Goal: Transaction & Acquisition: Purchase product/service

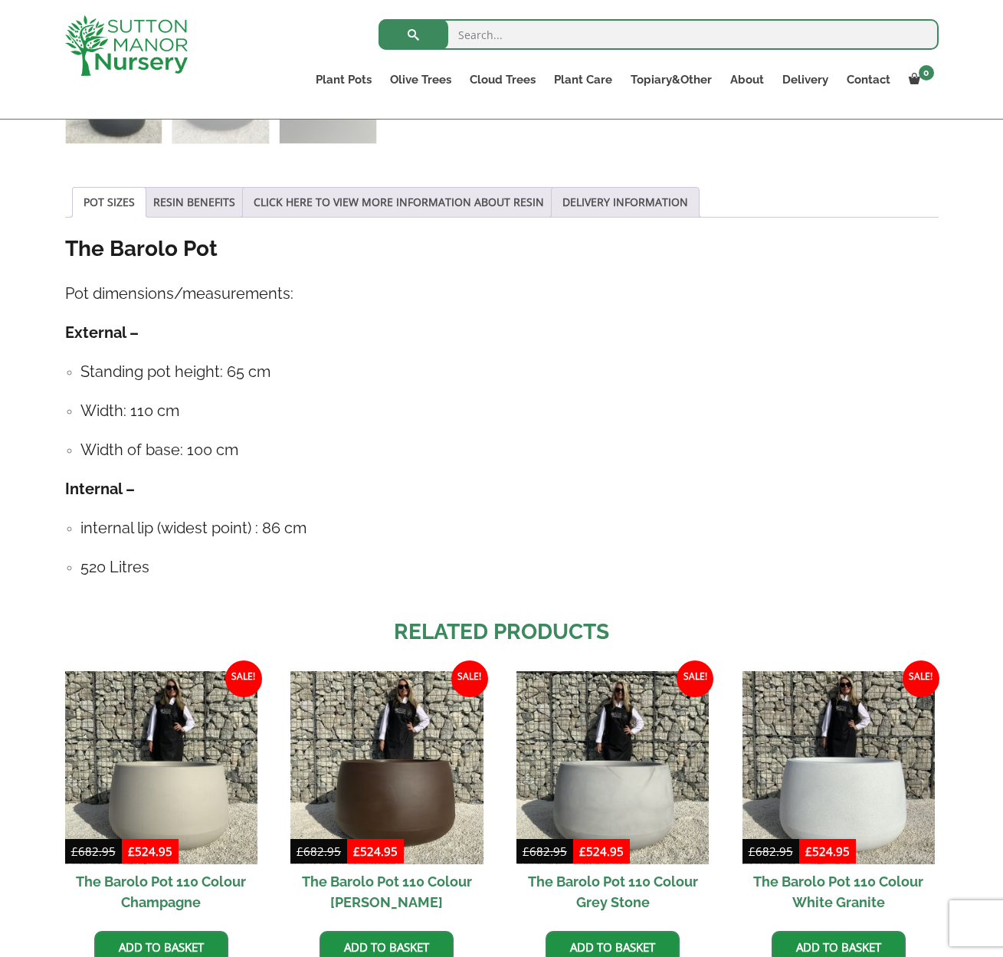
scroll to position [726, 0]
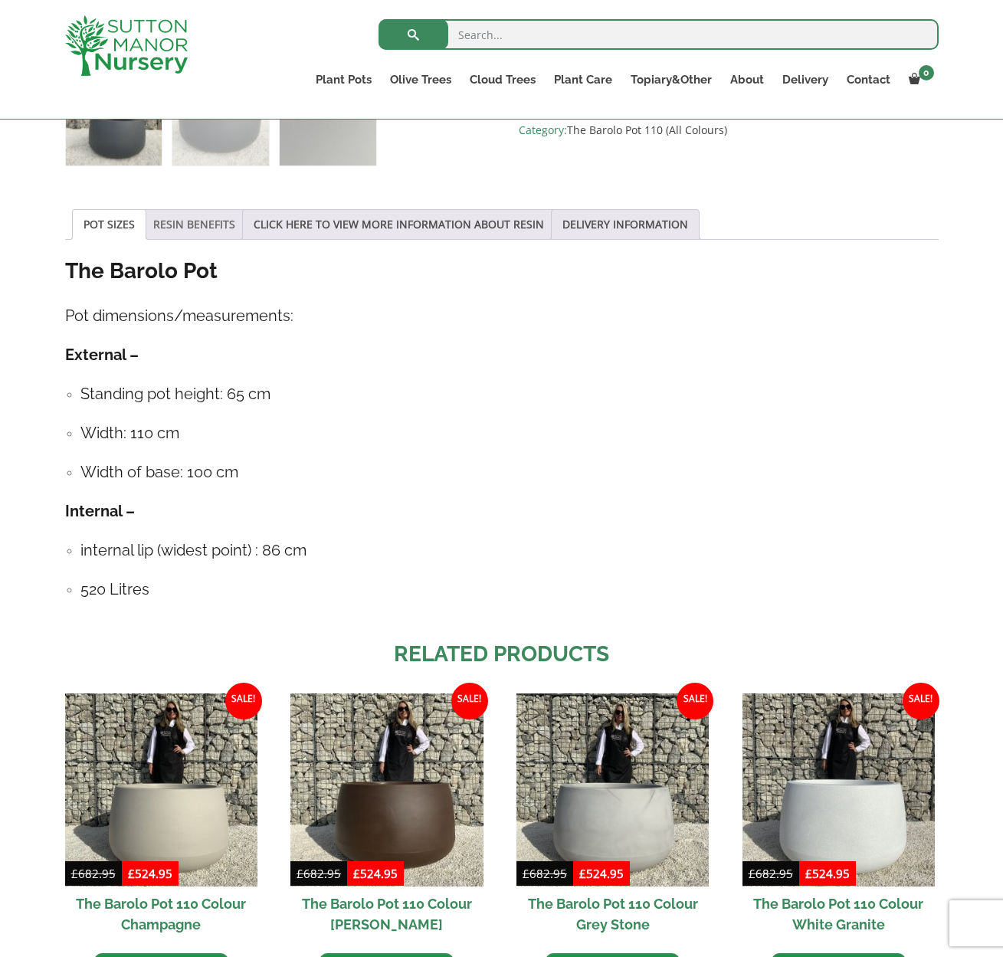
click at [203, 225] on link "RESIN BENEFITS" at bounding box center [194, 224] width 82 height 29
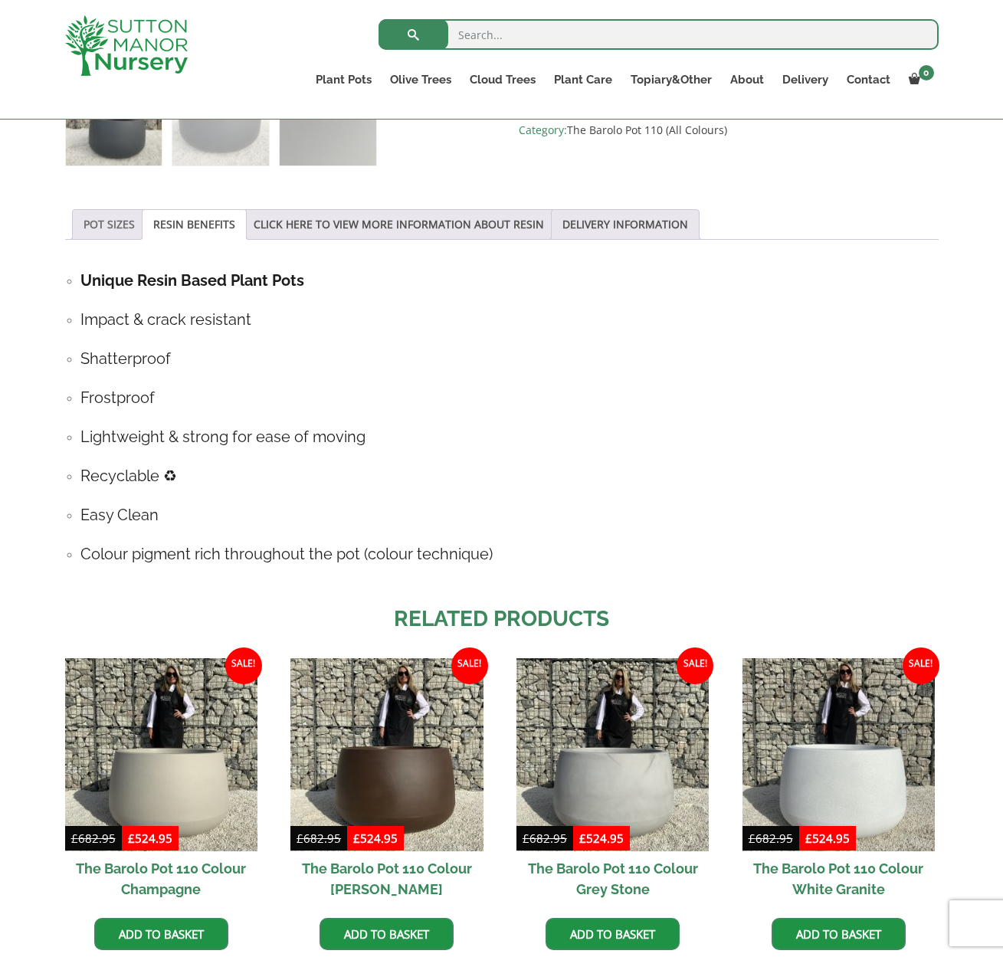
click at [103, 226] on link "POT SIZES" at bounding box center [109, 224] width 51 height 29
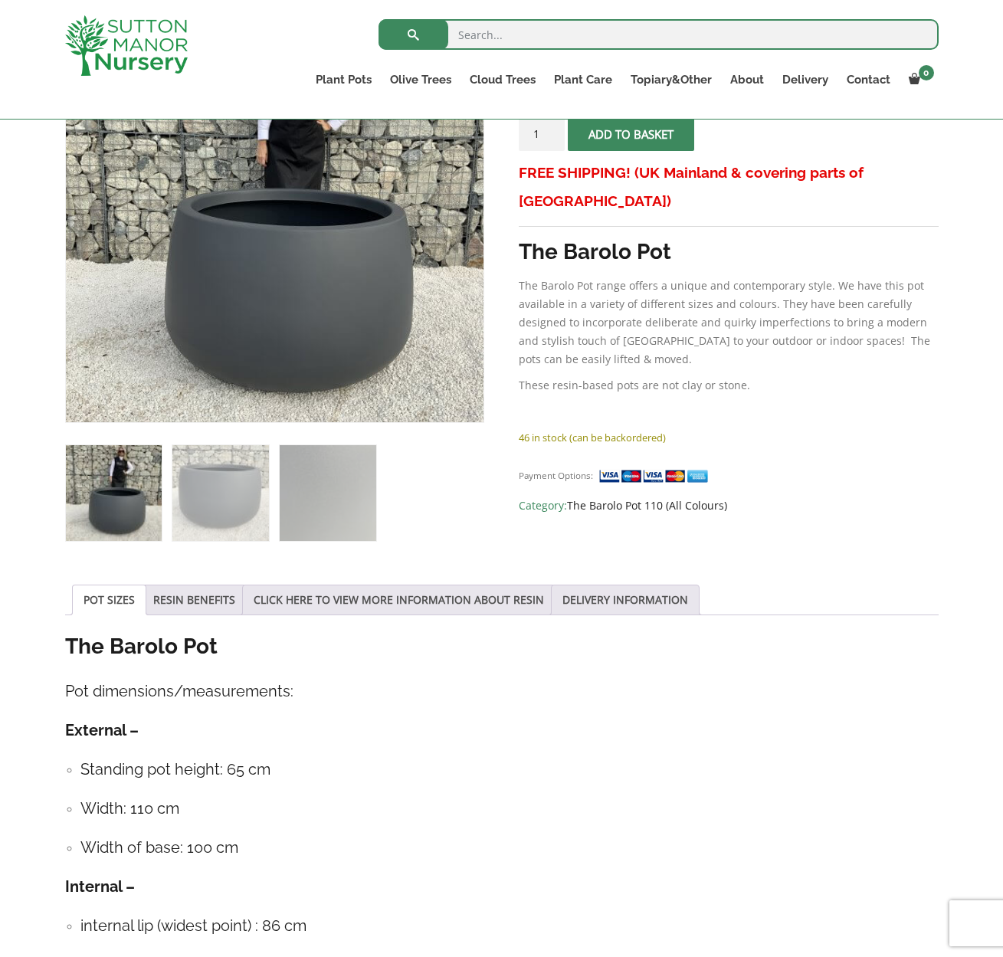
scroll to position [501, 0]
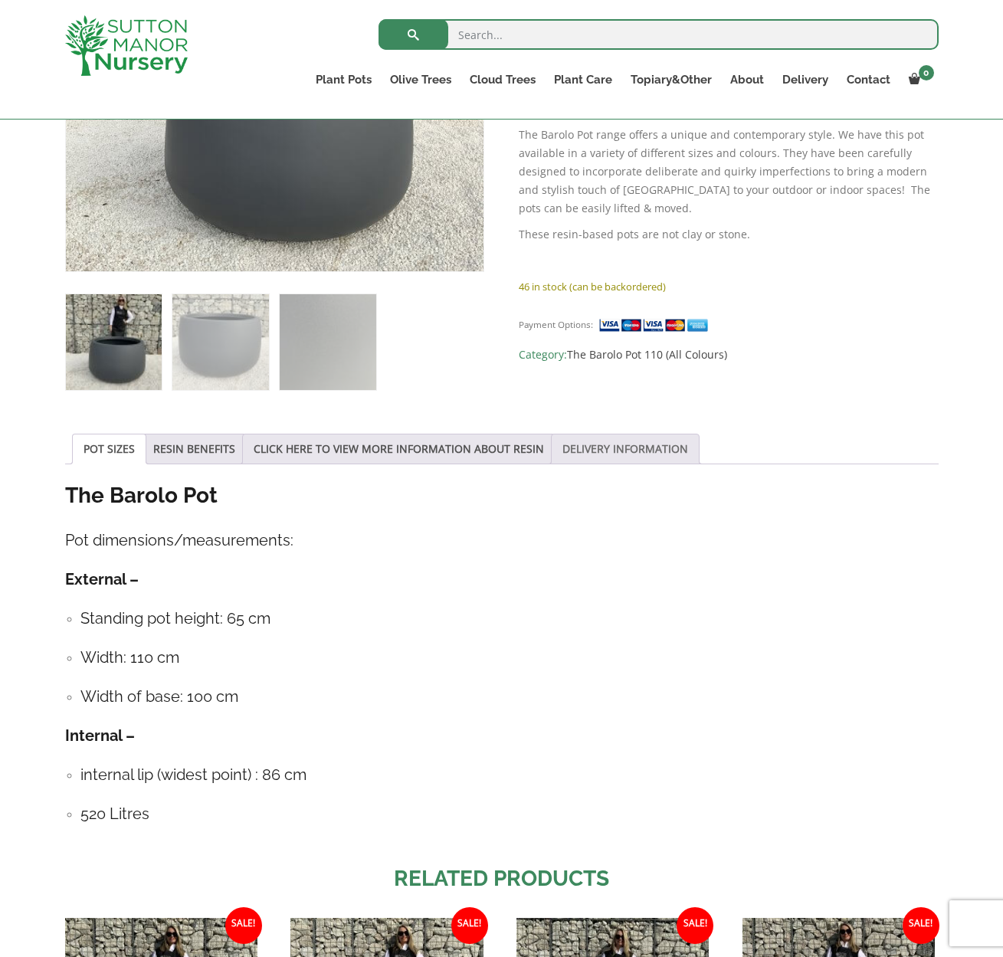
click at [681, 444] on link "DELIVERY INFORMATION" at bounding box center [625, 448] width 126 height 29
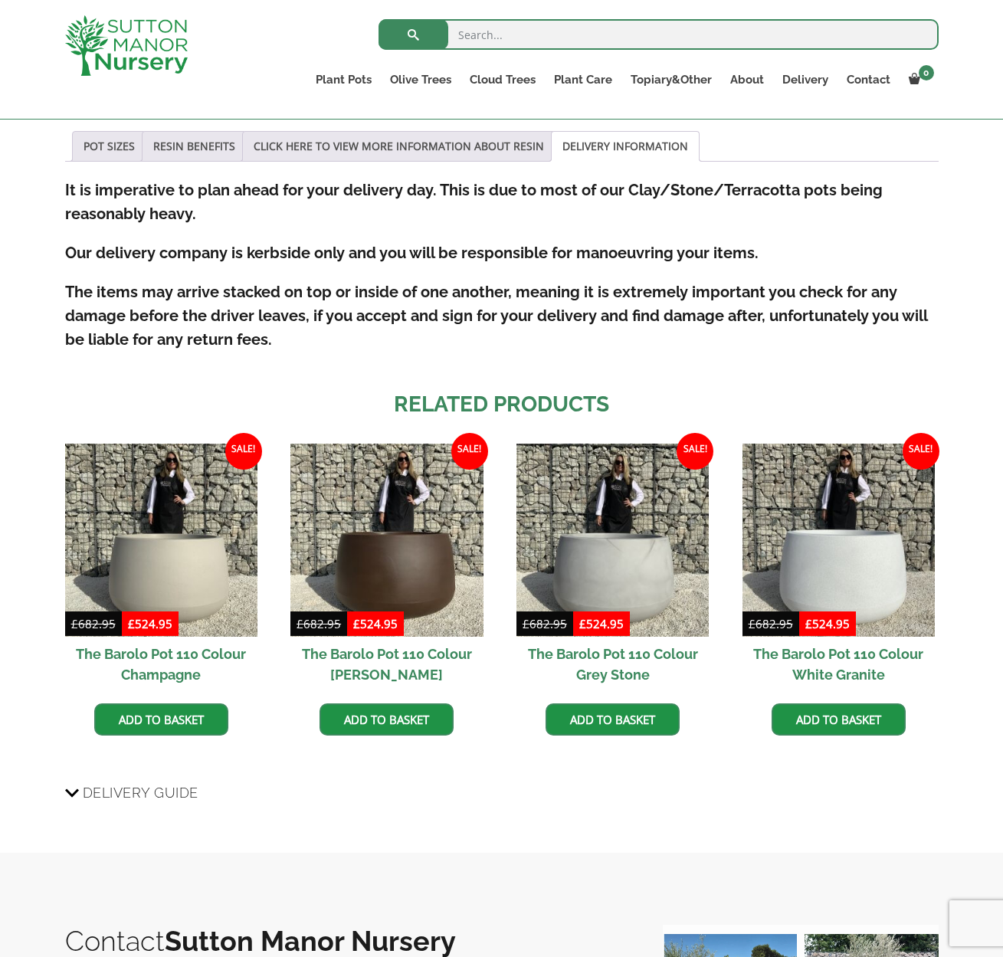
scroll to position [73, 0]
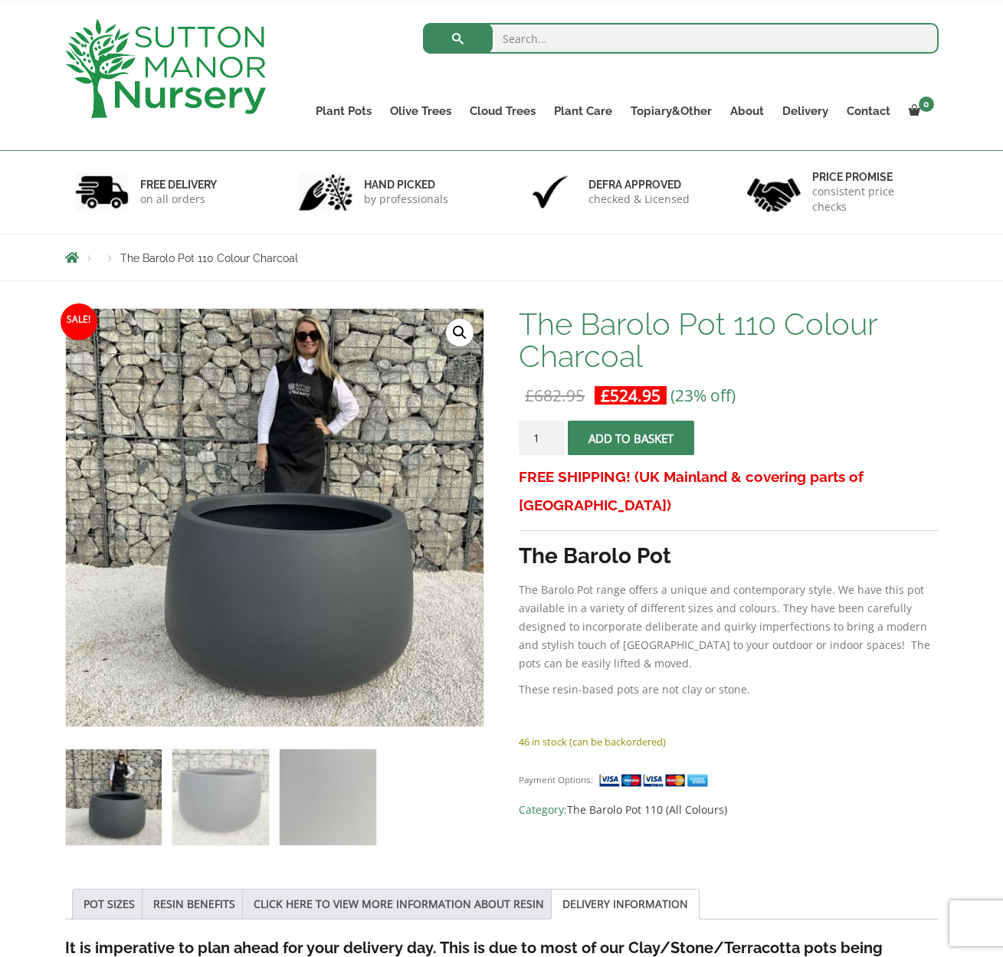
click at [631, 438] on span "submit" at bounding box center [631, 438] width 0 height 0
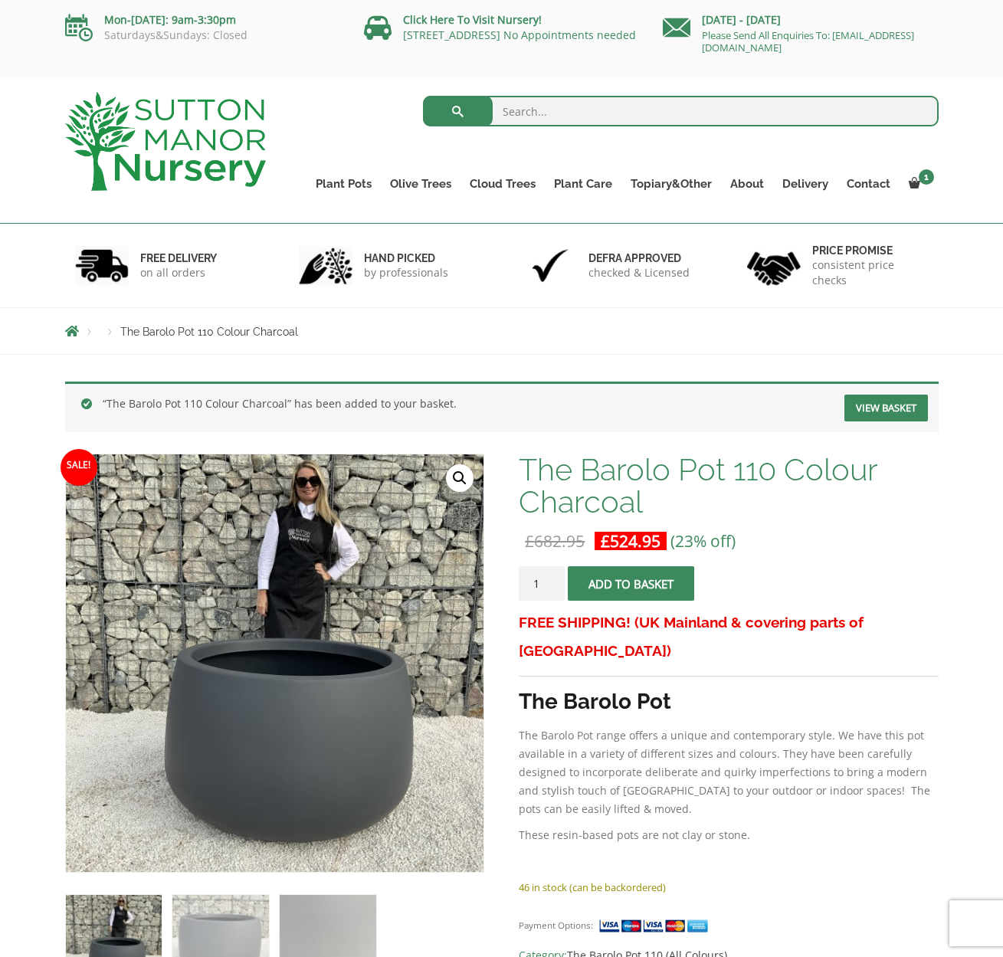
scroll to position [119, 0]
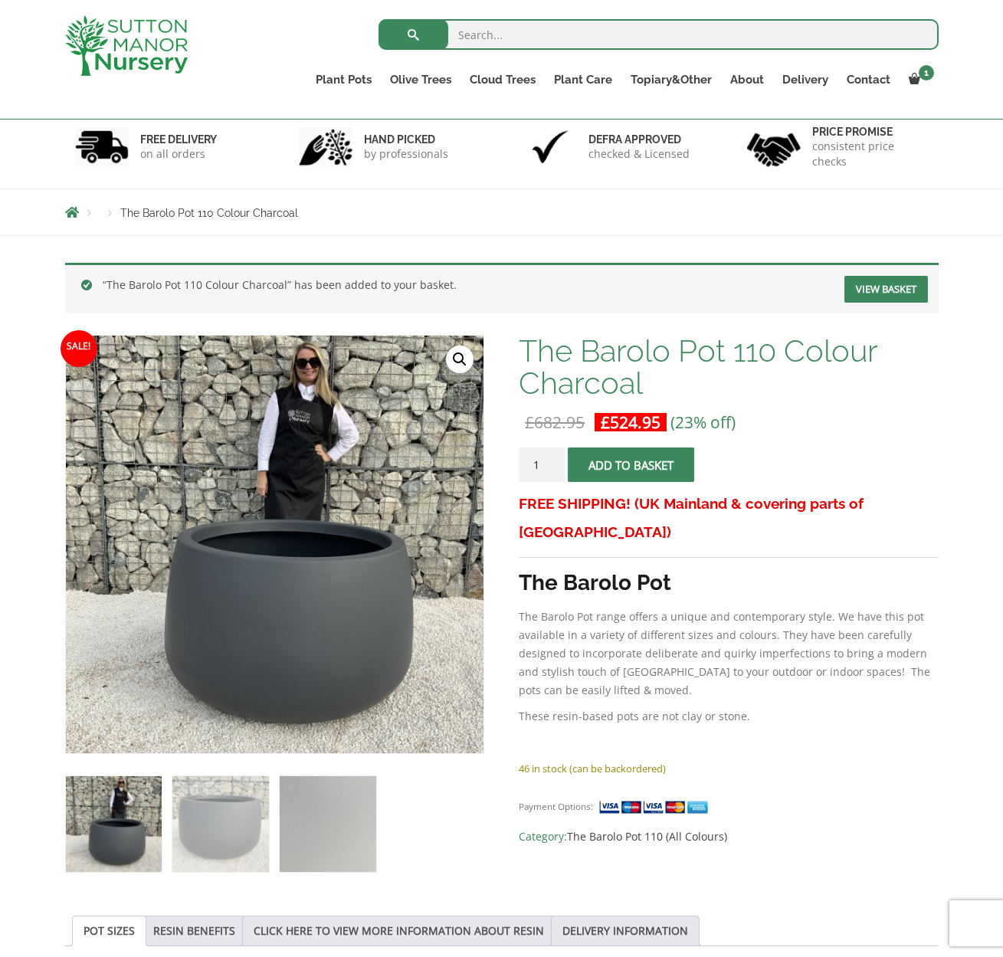
click at [892, 290] on link "View basket" at bounding box center [886, 289] width 84 height 27
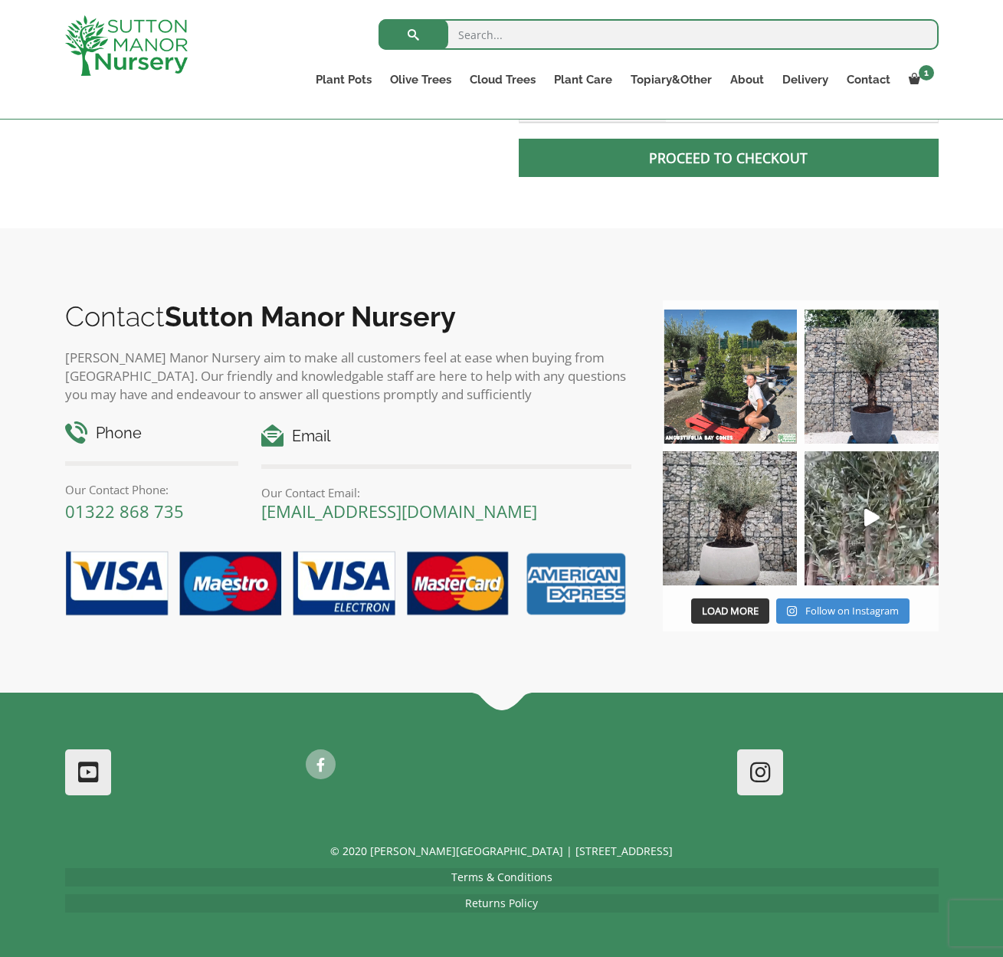
scroll to position [297, 0]
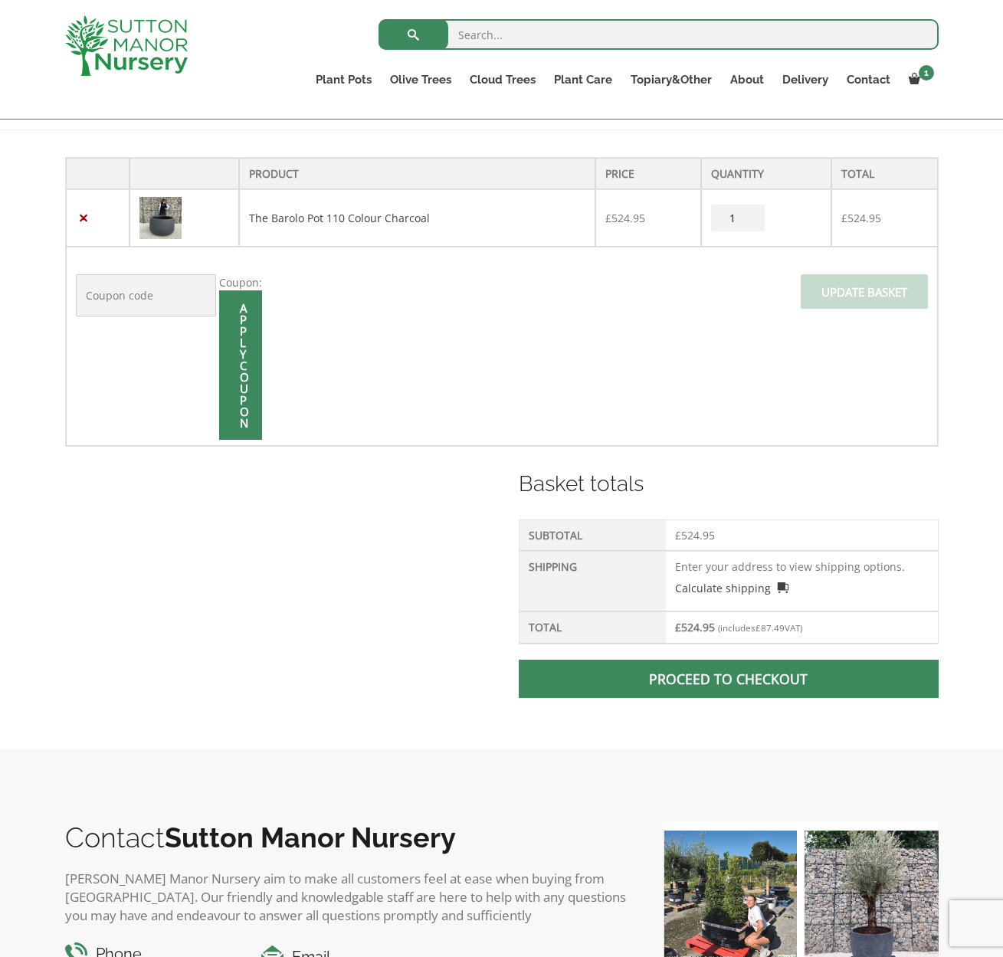
click at [729, 679] on span at bounding box center [729, 679] width 0 height 0
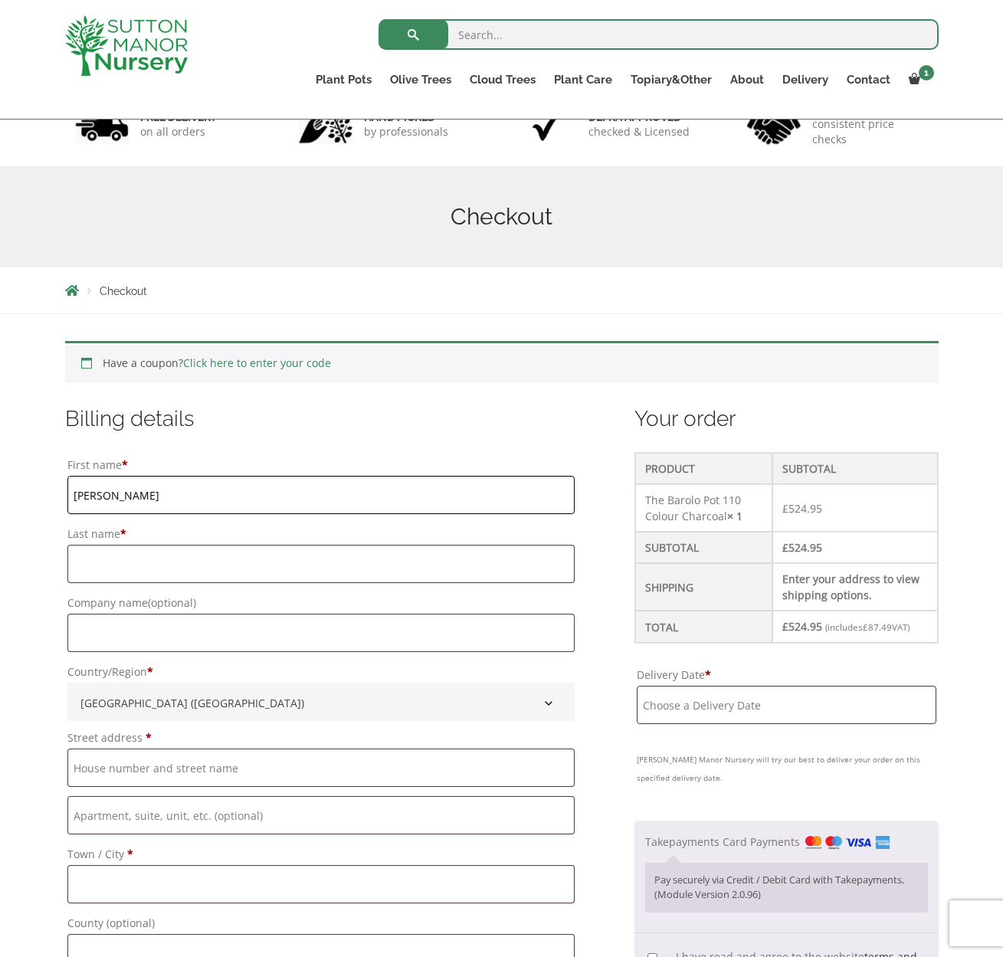
type input "[PERSON_NAME]"
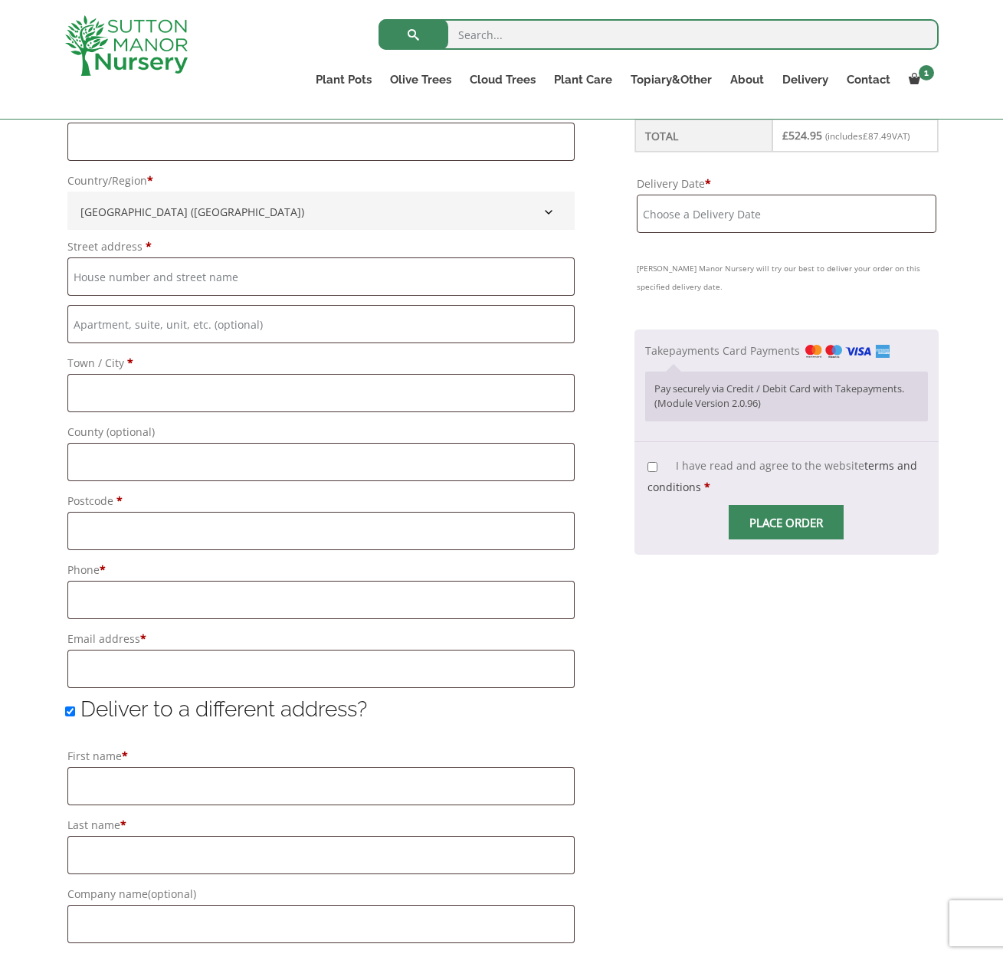
type input "[PERSON_NAME]"
click at [144, 278] on input "Street address *" at bounding box center [321, 276] width 508 height 38
click at [143, 319] on input "Flat, suite, unit, etc. (optional)" at bounding box center [321, 324] width 508 height 38
click at [156, 279] on input "Meadowview" at bounding box center [321, 276] width 508 height 38
type input "[GEOGRAPHIC_DATA], [GEOGRAPHIC_DATA]"
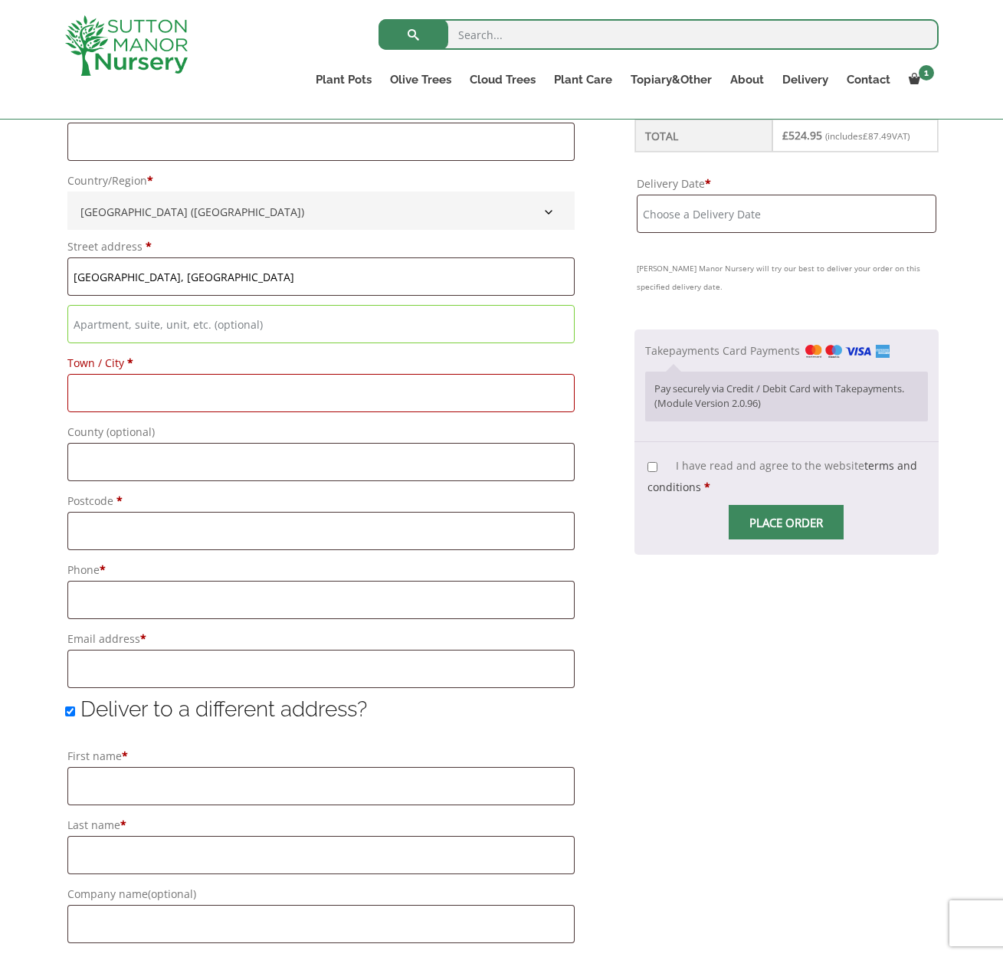
click at [104, 414] on div "First name * Warren Last name * Harding Company name (optional) Country/Region …" at bounding box center [321, 325] width 513 height 729
click at [106, 394] on input "Town / City *" at bounding box center [321, 393] width 508 height 38
type input "Ullenhall"
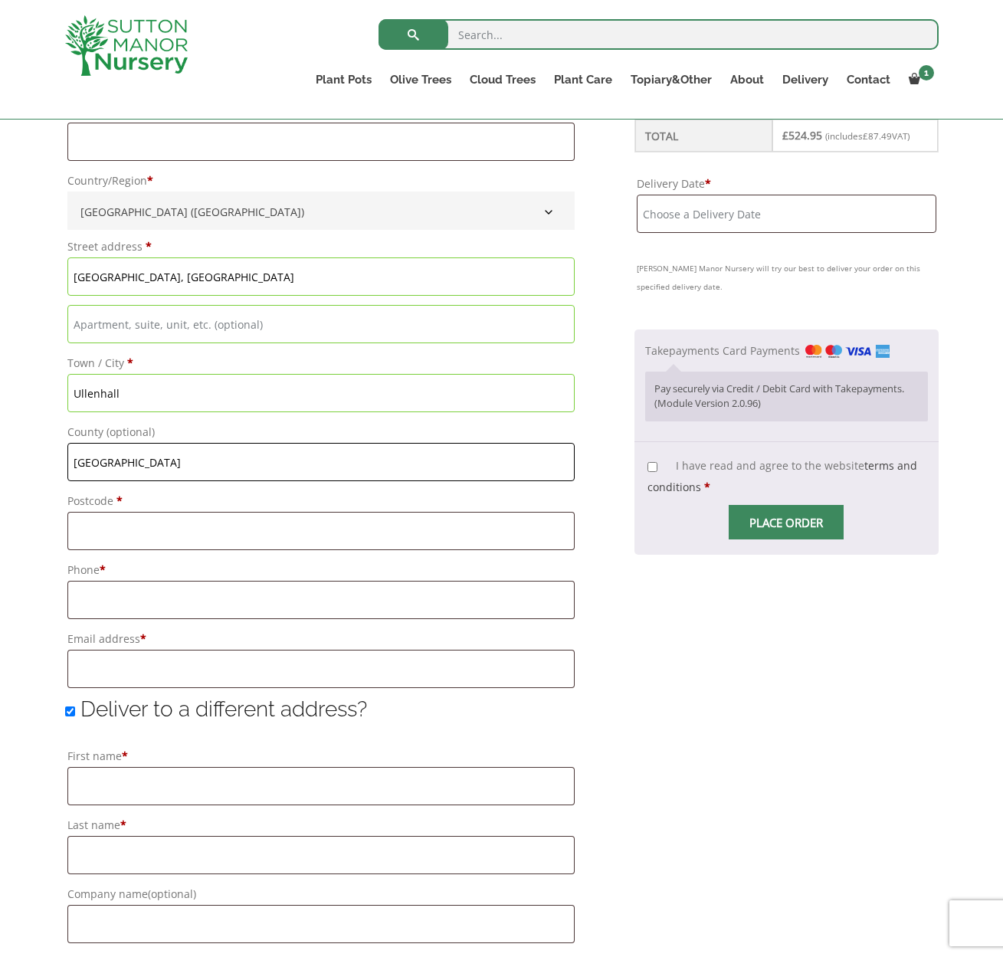
type input "[GEOGRAPHIC_DATA]"
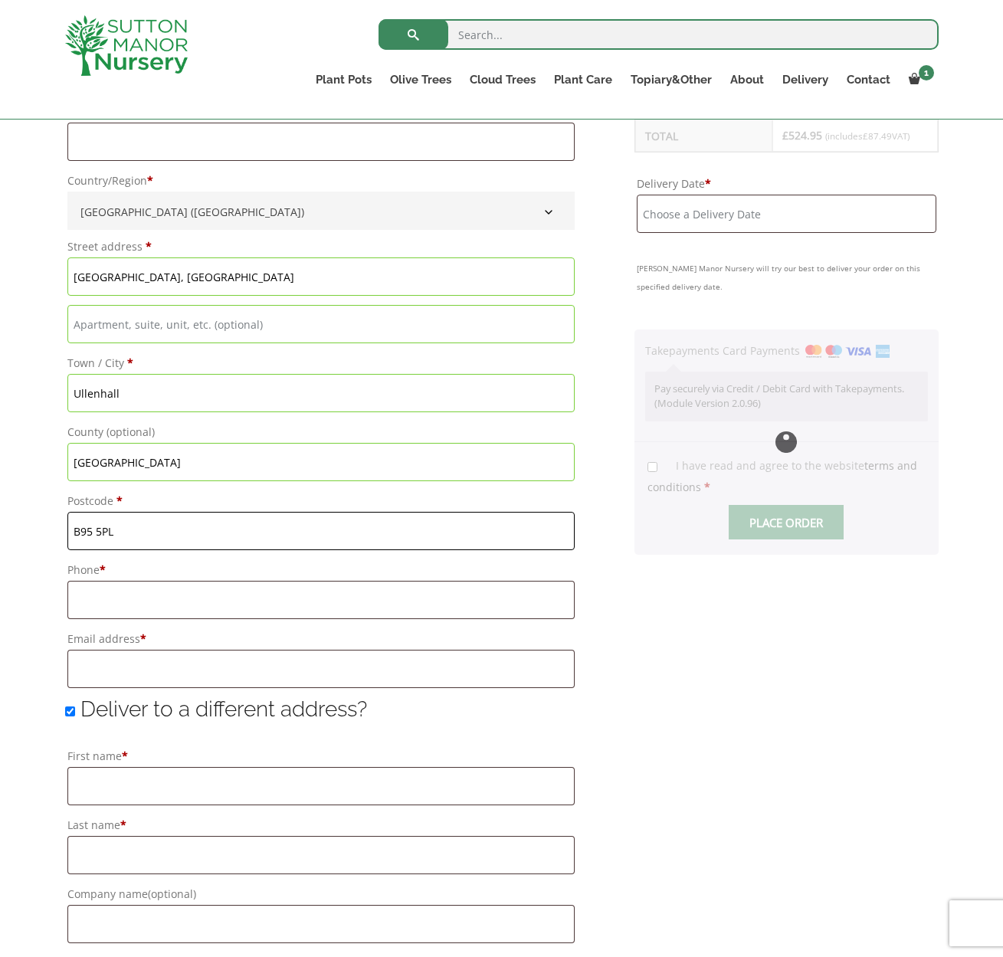
type input "B95 5PL"
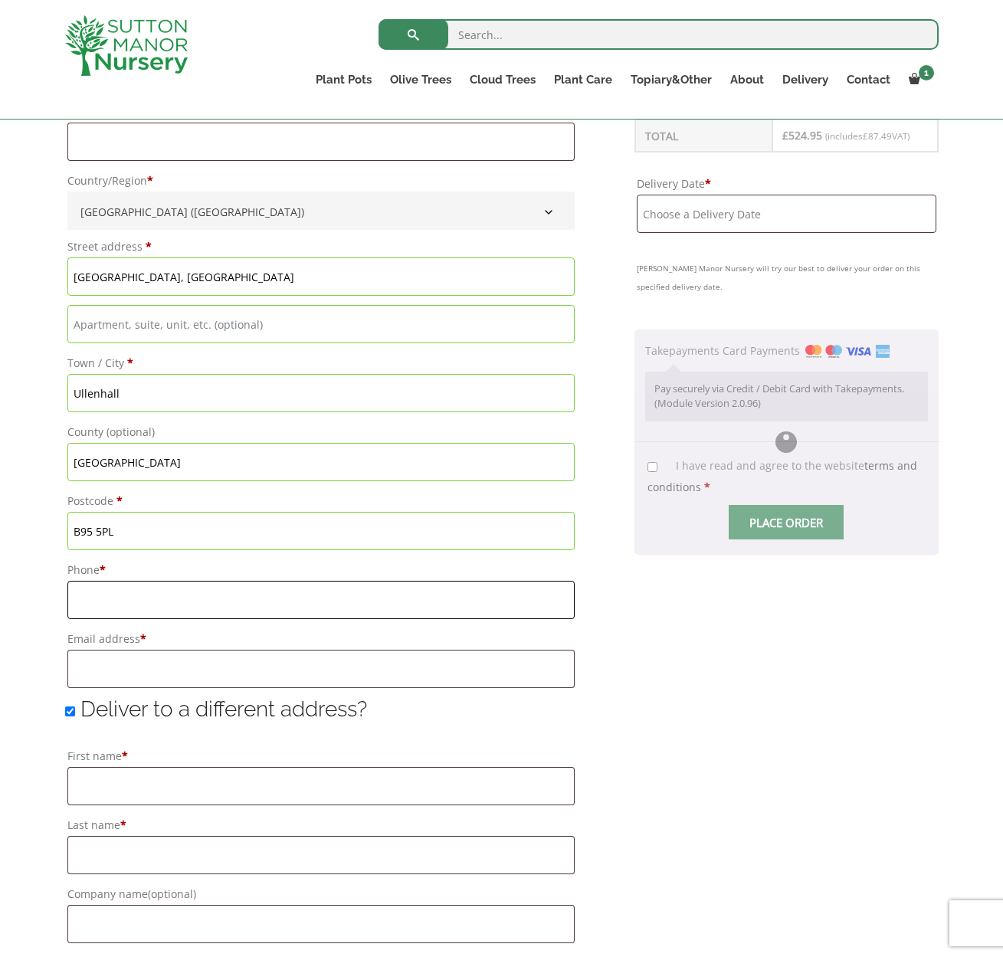
click at [238, 601] on input "Phone *" at bounding box center [321, 600] width 508 height 38
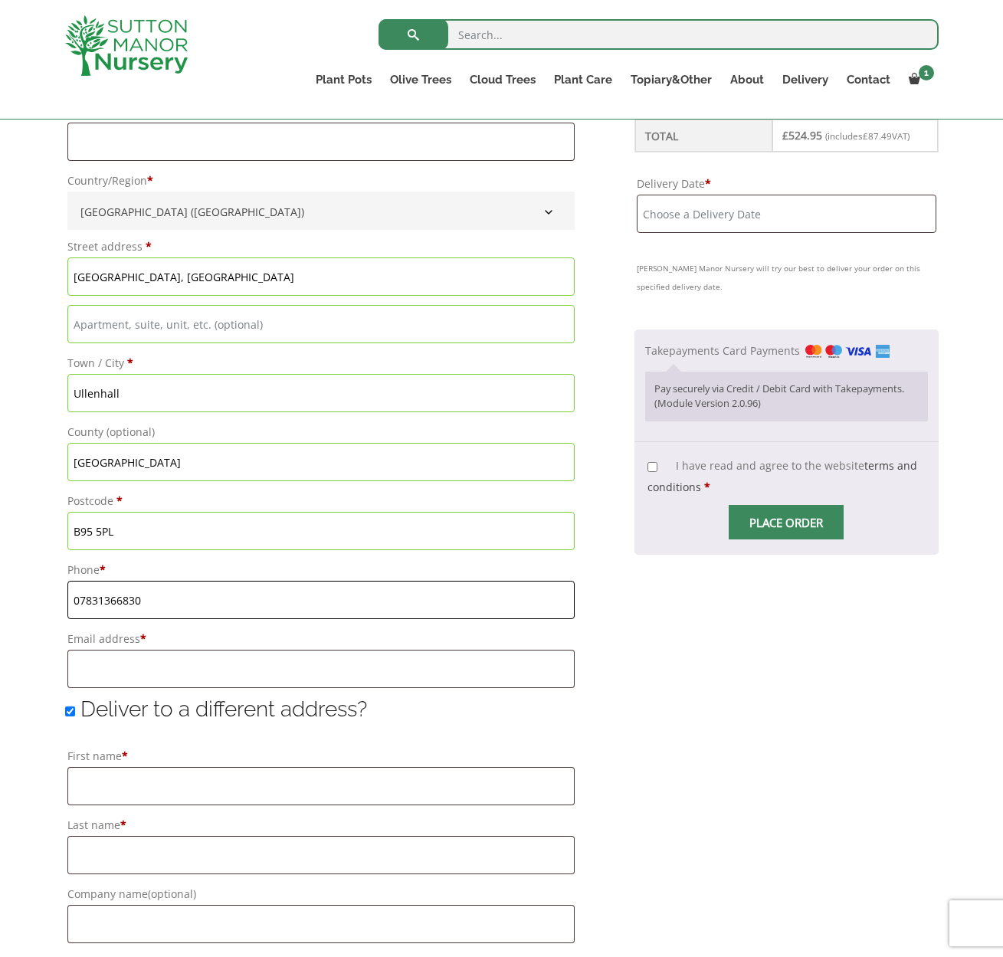
type input "07831366830"
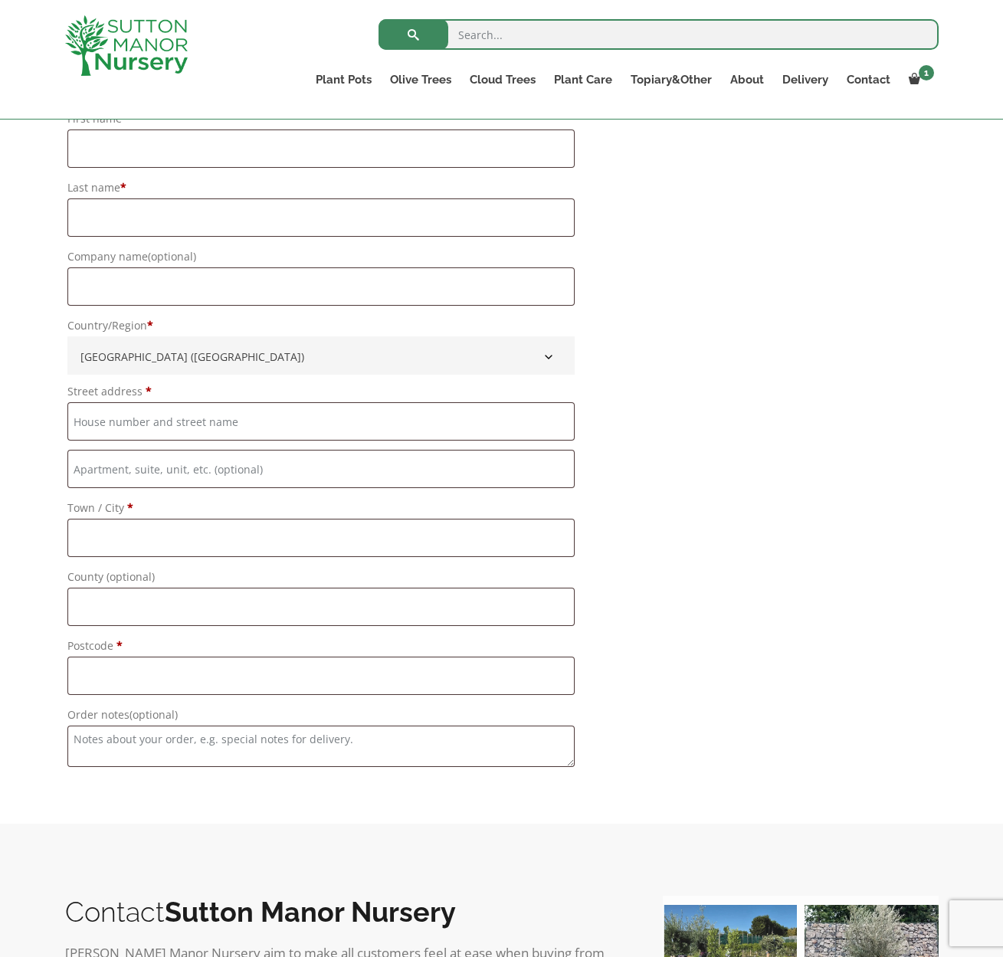
scroll to position [922, 0]
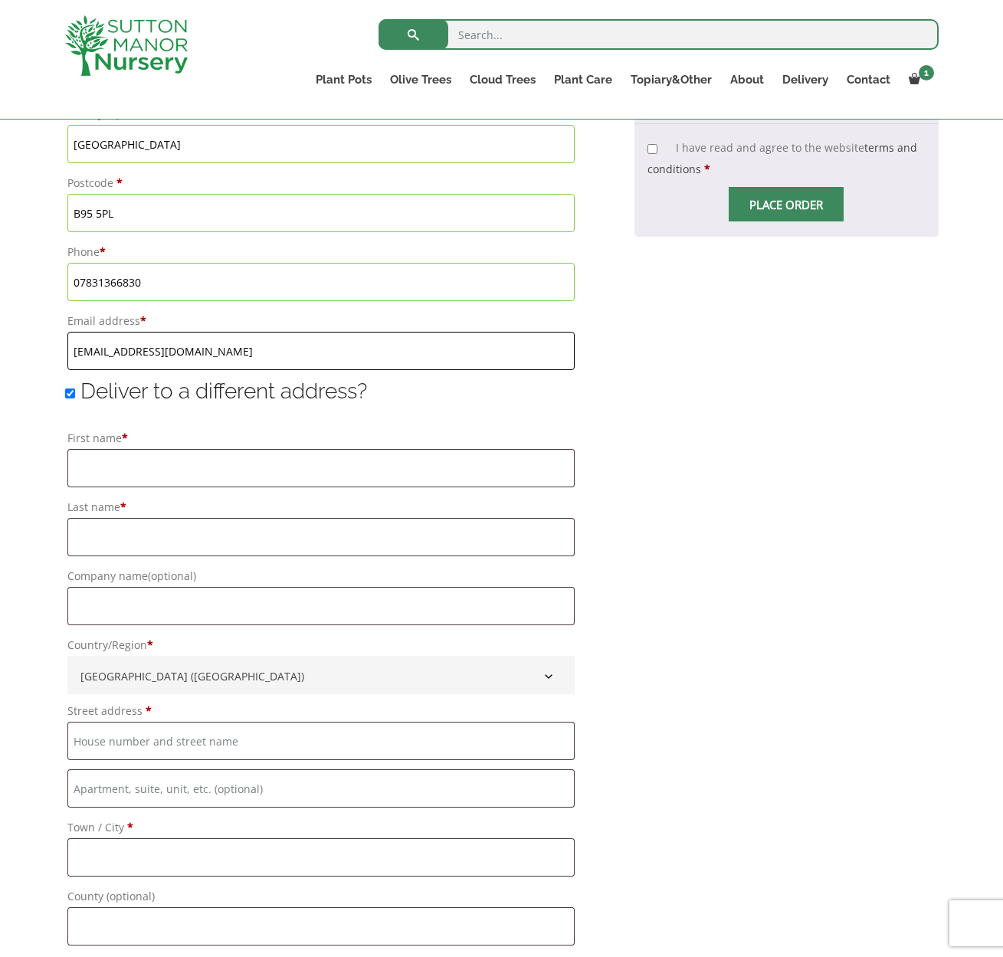
type input "[EMAIL_ADDRESS][DOMAIN_NAME]"
click at [70, 396] on input "Deliver to a different address?" at bounding box center [70, 393] width 10 height 10
checkbox input "false"
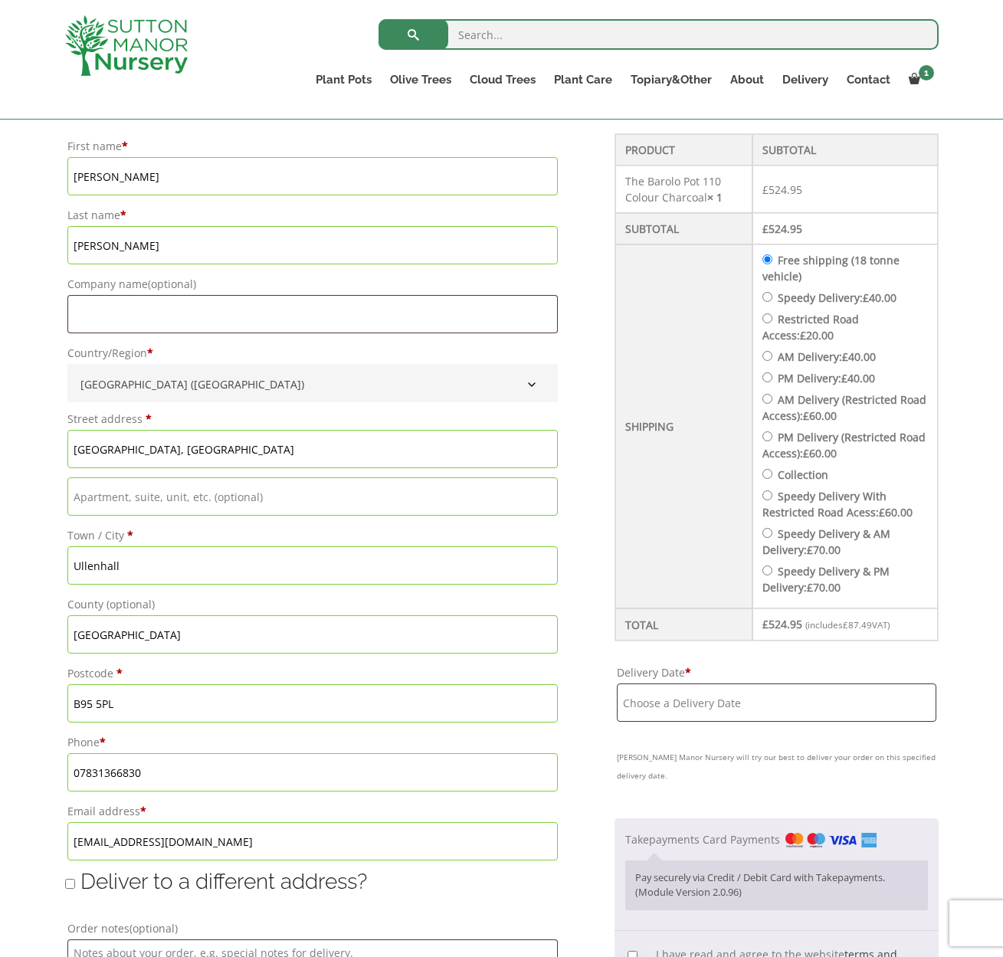
scroll to position [667, 0]
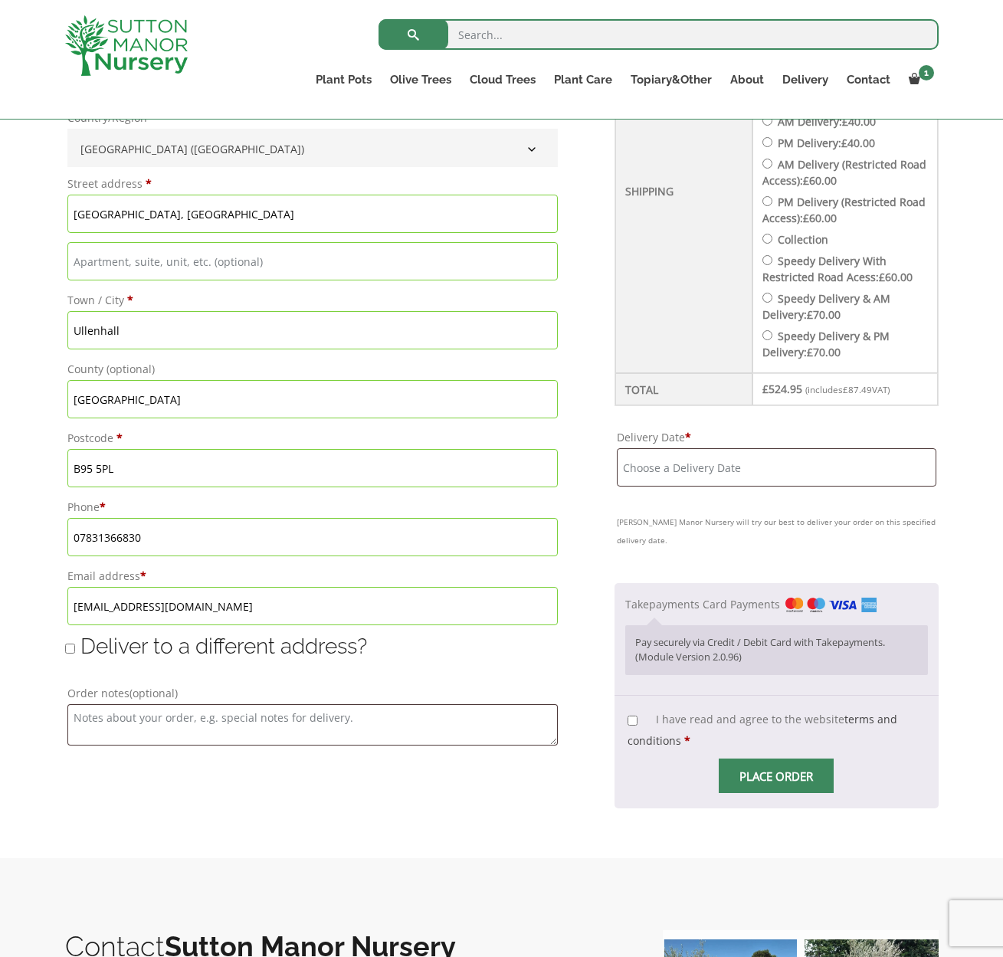
click at [657, 469] on input "Delivery Date *" at bounding box center [776, 467] width 319 height 38
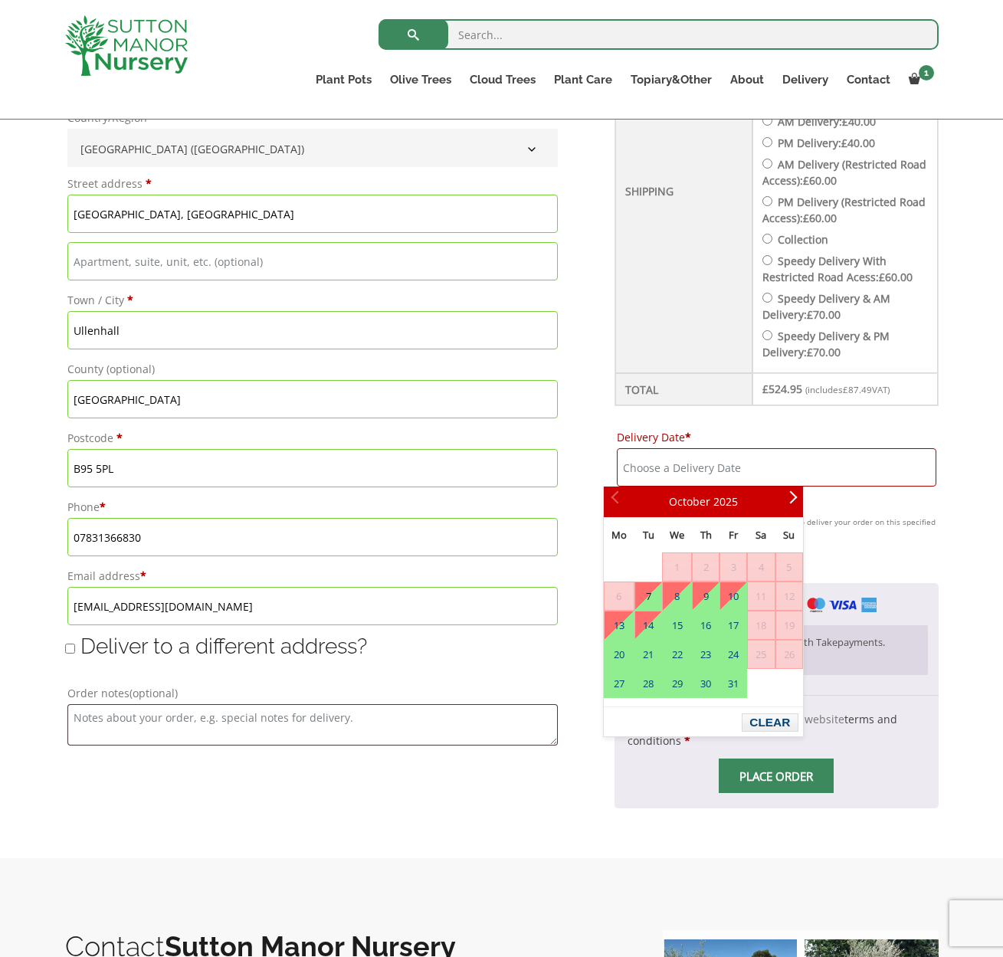
click at [654, 599] on link "7" at bounding box center [648, 596] width 26 height 28
type input "[DATE]"
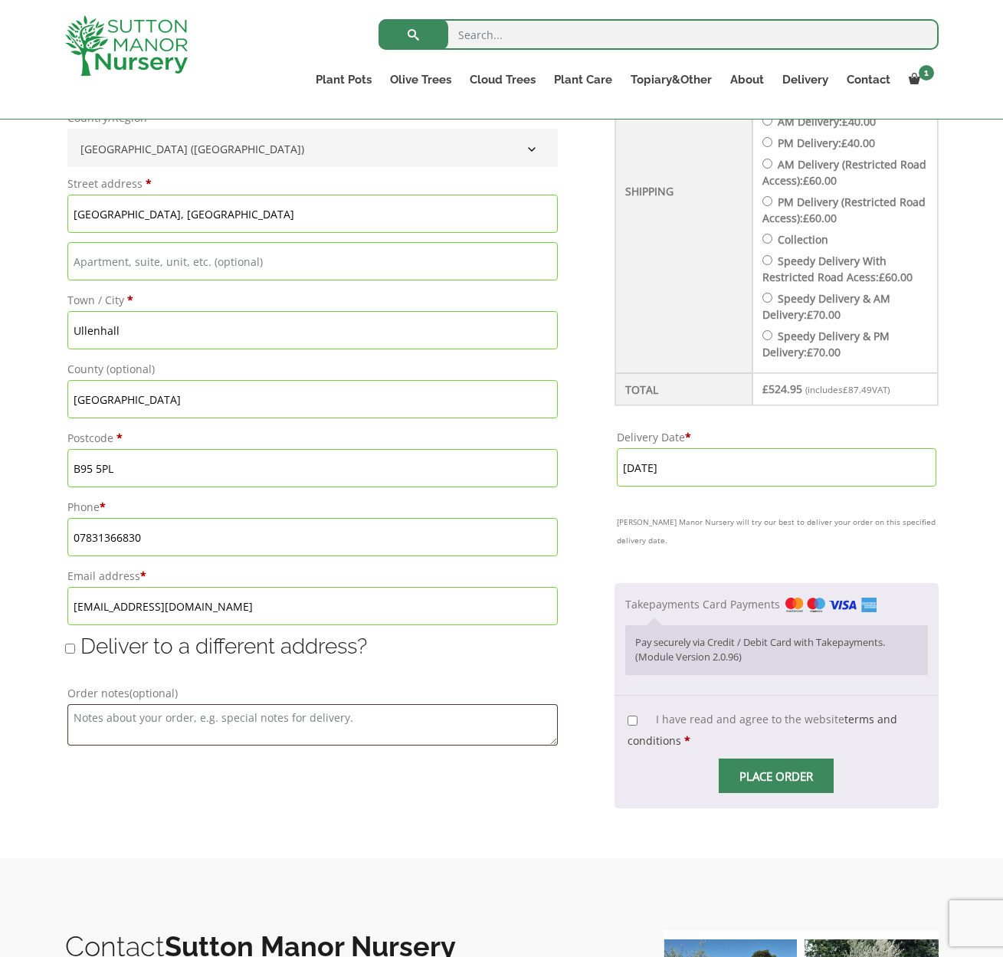
scroll to position [796, 0]
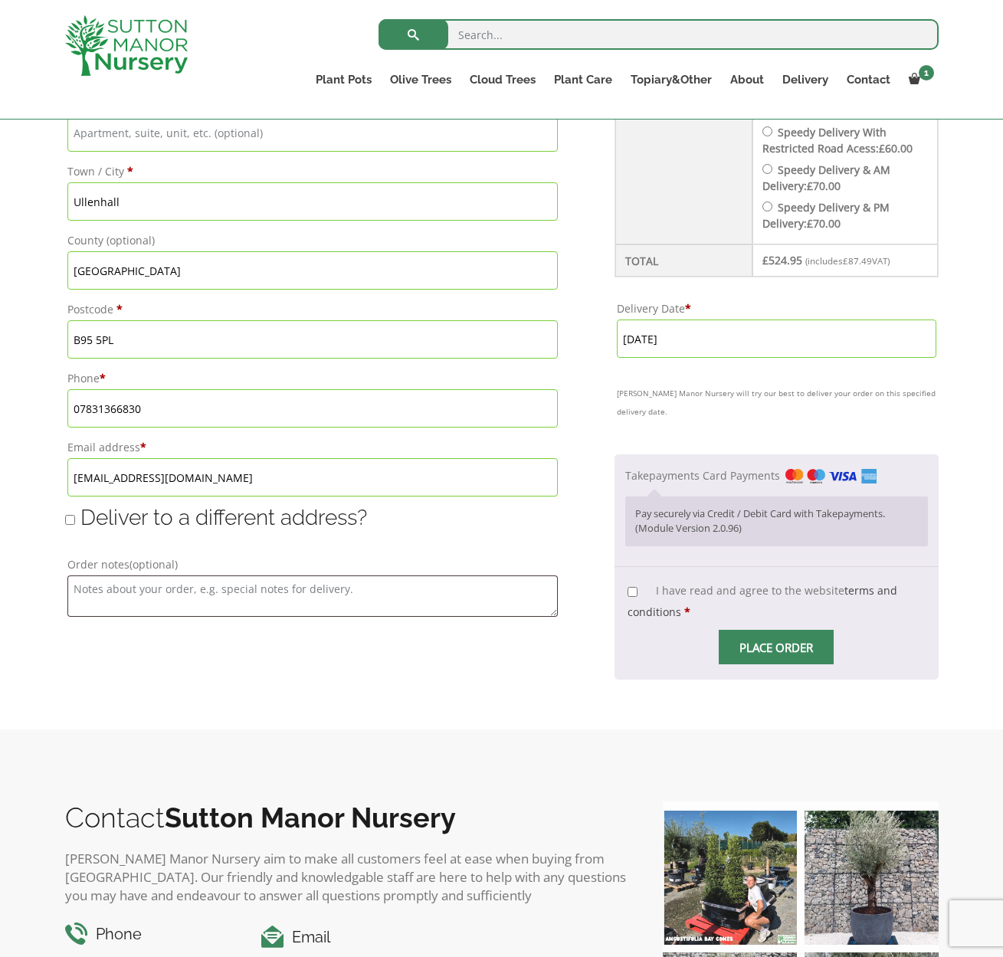
click at [627, 587] on input "I have read and agree to the website terms and conditions *" at bounding box center [632, 592] width 10 height 10
checkbox input "true"
click at [745, 633] on input "Place order" at bounding box center [776, 647] width 115 height 34
